Goal: Check status: Check status

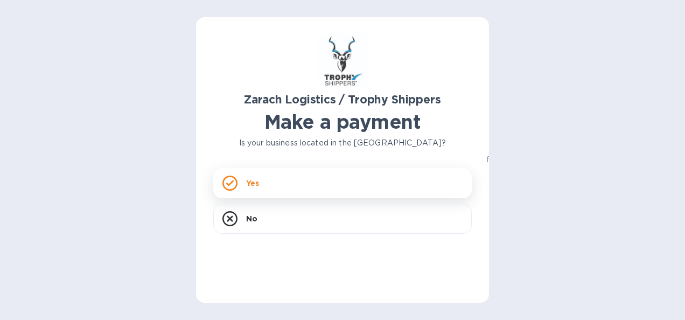
click at [289, 177] on div "Yes" at bounding box center [342, 183] width 259 height 30
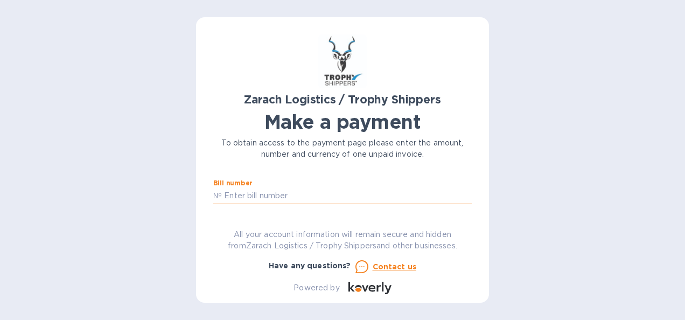
click at [298, 195] on input "text" at bounding box center [347, 196] width 250 height 16
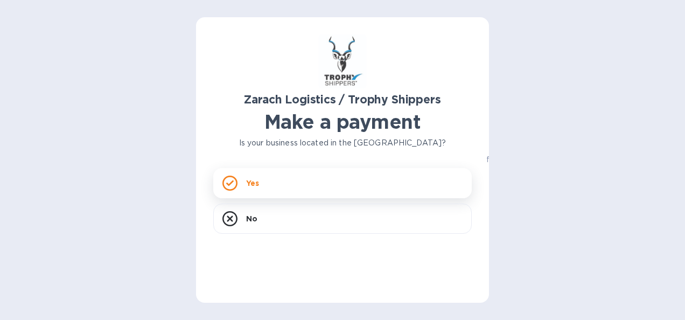
click at [295, 179] on div "Yes" at bounding box center [342, 183] width 259 height 30
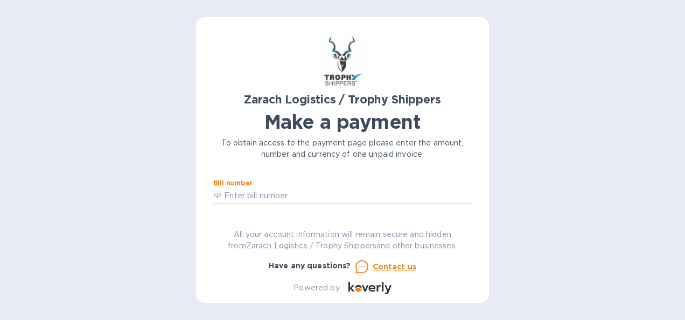
click at [295, 195] on input "text" at bounding box center [347, 196] width 250 height 16
click at [456, 196] on input "b00170353" at bounding box center [347, 196] width 250 height 16
drag, startPoint x: 224, startPoint y: 195, endPoint x: 216, endPoint y: 223, distance: 28.6
click at [224, 196] on input "b00170353" at bounding box center [347, 196] width 250 height 16
click at [293, 200] on input "B00170353" at bounding box center [347, 196] width 250 height 16
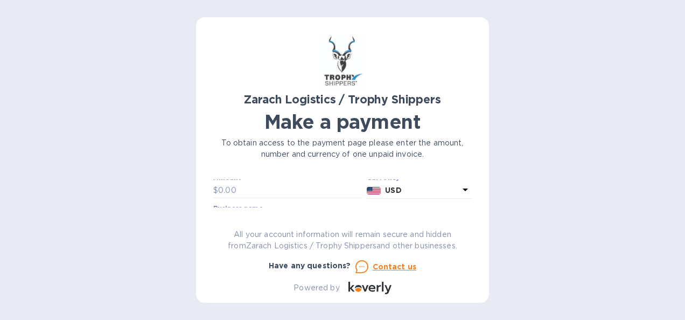
scroll to position [54, 0]
type input "B00170353"
click at [374, 201] on input "text" at bounding box center [342, 204] width 259 height 16
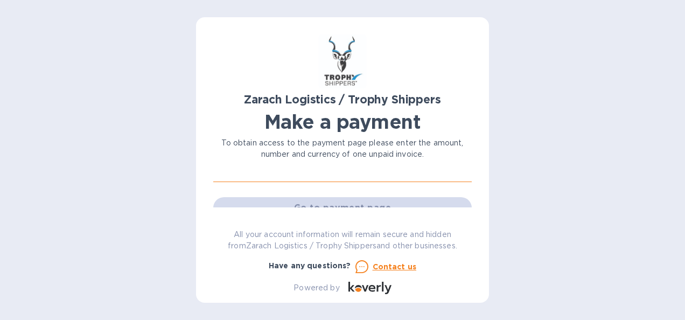
scroll to position [108, 0]
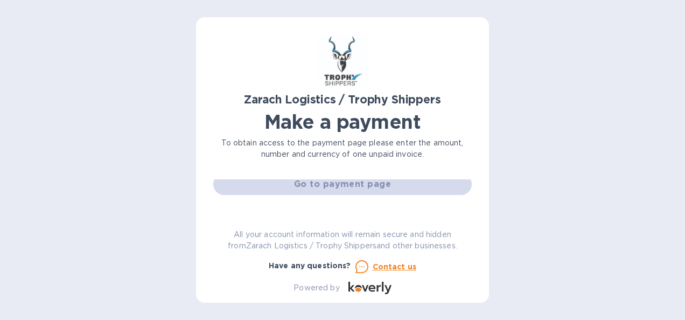
click at [511, 187] on div "Zarach Logistics / Trophy Shippers Make a payment To obtain access to the payme…" at bounding box center [342, 160] width 685 height 320
